Goal: Communication & Community: Answer question/provide support

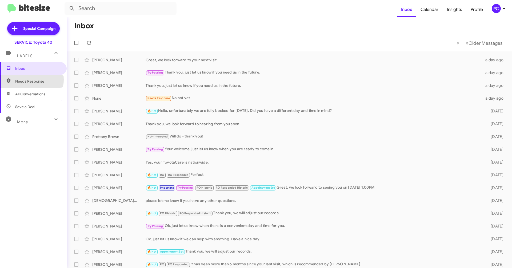
click at [29, 80] on span "Needs Response" at bounding box center [37, 81] width 45 height 5
type input "in:needs-response"
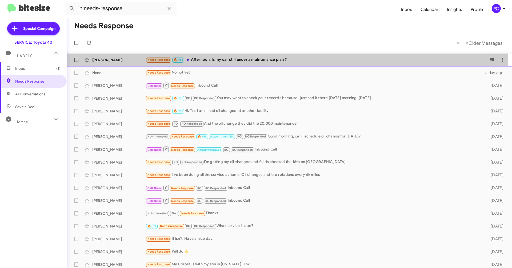
click at [127, 60] on div "[PERSON_NAME]" at bounding box center [118, 59] width 53 height 5
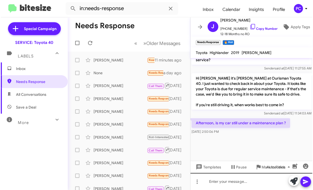
scroll to position [628, 0]
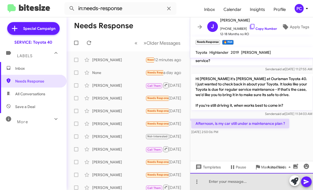
click at [202, 138] on div at bounding box center [251, 181] width 123 height 17
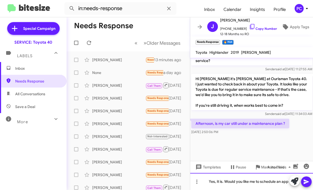
scroll to position [634, 0]
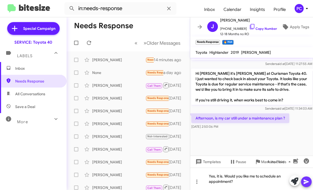
click at [263, 138] on button at bounding box center [306, 182] width 11 height 11
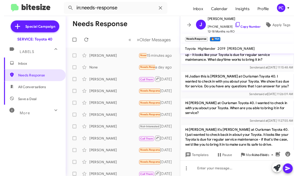
scroll to position [648, 0]
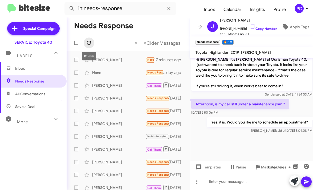
click at [89, 40] on icon at bounding box center [89, 43] width 6 height 6
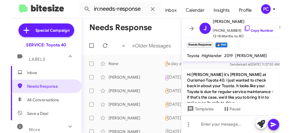
scroll to position [797, 0]
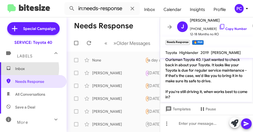
click at [24, 68] on span "Inbox" at bounding box center [37, 68] width 45 height 5
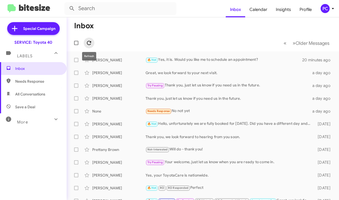
click at [88, 42] on icon at bounding box center [89, 43] width 6 height 6
click at [36, 83] on span "Needs Response" at bounding box center [37, 81] width 45 height 5
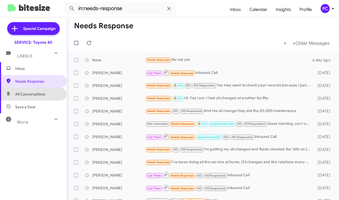
click at [33, 95] on span "All Conversations" at bounding box center [30, 93] width 30 height 5
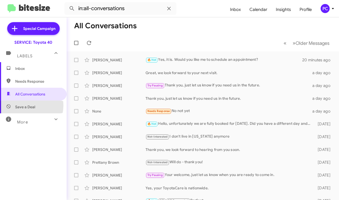
click at [27, 105] on span "Save a Deal" at bounding box center [25, 106] width 20 height 5
type input "in:not-interested"
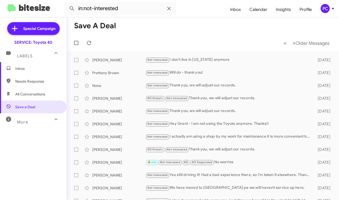
click at [25, 70] on span "Inbox" at bounding box center [37, 68] width 45 height 5
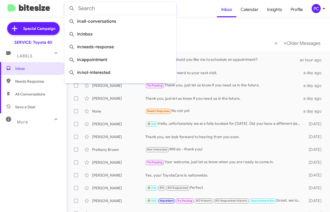
click at [113, 11] on input "text" at bounding box center [120, 8] width 112 height 13
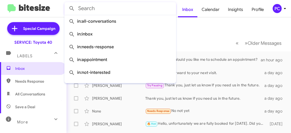
click at [201, 33] on mat-toolbar-row "Inbox" at bounding box center [179, 25] width 225 height 17
